Goal: Information Seeking & Learning: Learn about a topic

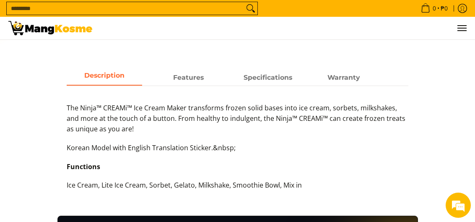
scroll to position [340, 0]
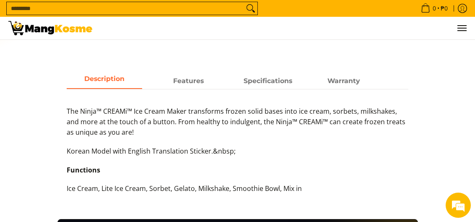
click at [182, 83] on span "Features" at bounding box center [188, 80] width 75 height 15
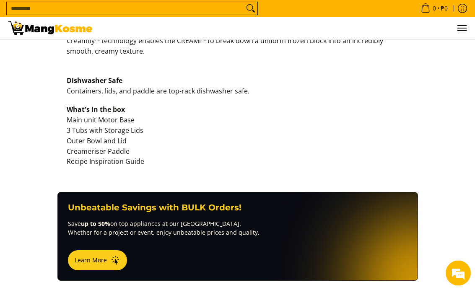
scroll to position [780, 0]
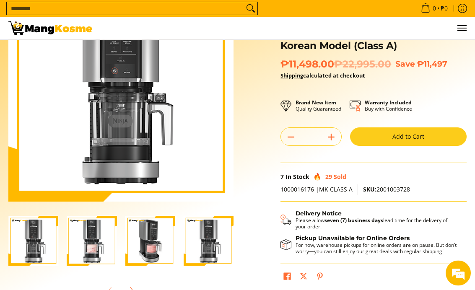
click at [95, 221] on img "ninja-creami-ice-cream-maker-gray-korean-model-with-sample-content-full-view-ma…" at bounding box center [92, 241] width 50 height 50
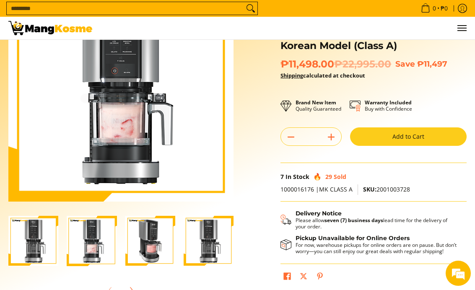
click at [150, 221] on img "ninja-creami-ice-cream-maker-gray-korean-model-with-sample-content-right-side-v…" at bounding box center [150, 241] width 50 height 50
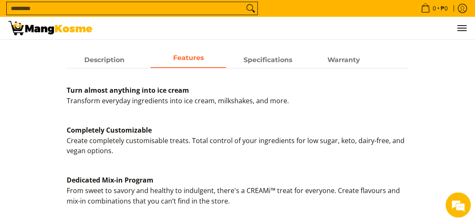
scroll to position [361, 0]
click at [260, 62] on span "Specifications" at bounding box center [267, 59] width 75 height 15
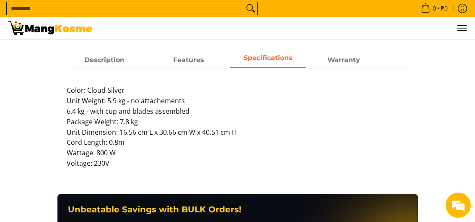
click at [334, 61] on span "Warranty" at bounding box center [343, 59] width 75 height 15
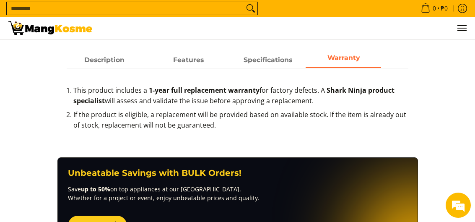
click at [27, 29] on img at bounding box center [50, 28] width 84 height 14
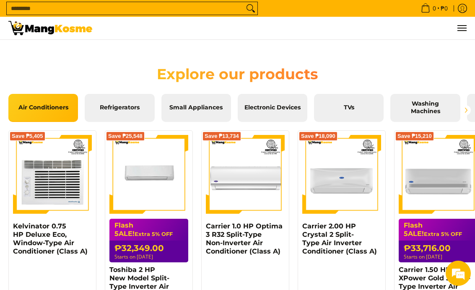
scroll to position [896, 0]
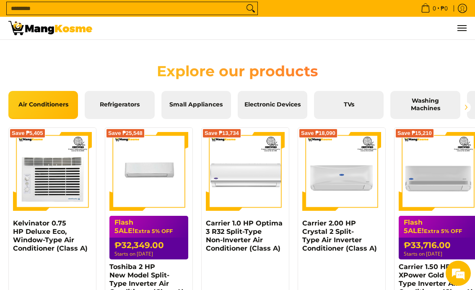
click at [129, 109] on link "Refrigerators" at bounding box center [120, 105] width 70 height 28
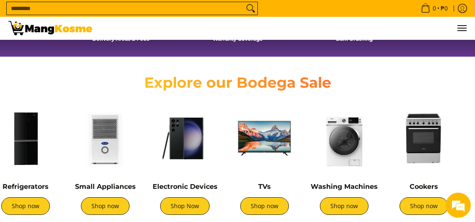
scroll to position [247, 0]
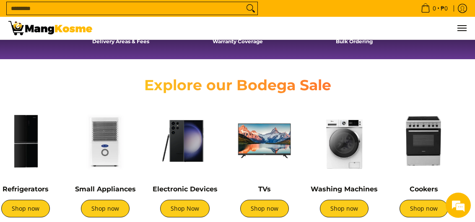
click at [109, 214] on link "Shop now" at bounding box center [105, 209] width 49 height 18
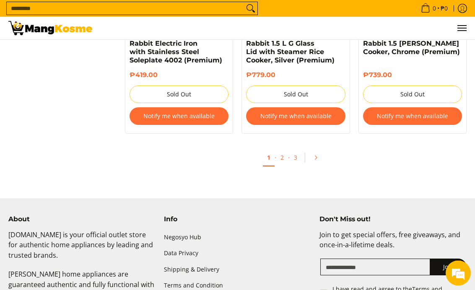
scroll to position [1740, 0]
click at [280, 156] on link "2" at bounding box center [282, 157] width 12 height 16
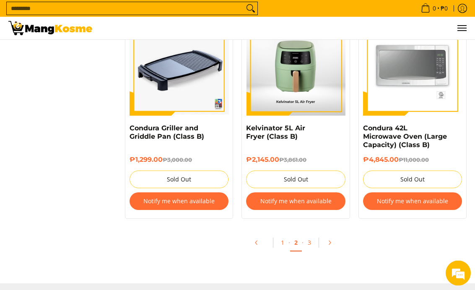
scroll to position [1659, 0]
click at [308, 221] on link "3" at bounding box center [310, 242] width 12 height 16
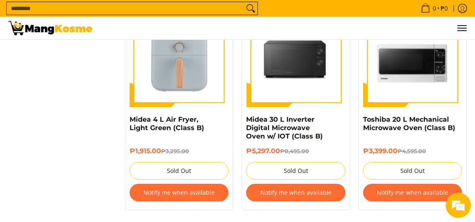
scroll to position [1419, 0]
